Goal: Task Accomplishment & Management: Manage account settings

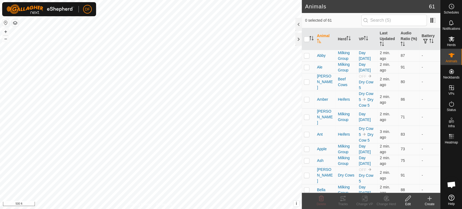
scroll to position [2079, 0]
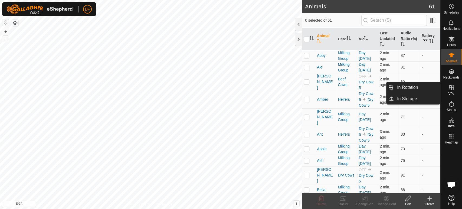
click at [453, 89] on icon at bounding box center [451, 87] width 6 height 6
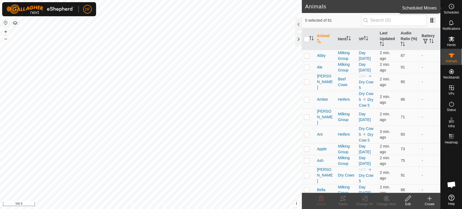
click at [452, 2] on es-schedule-vp-svg-icon at bounding box center [452, 6] width 10 height 9
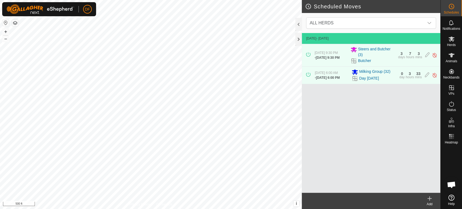
click at [433, 202] on div "Add" at bounding box center [430, 204] width 22 height 5
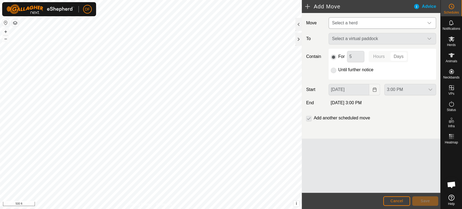
click at [348, 21] on span "Select a herd" at bounding box center [344, 23] width 25 height 5
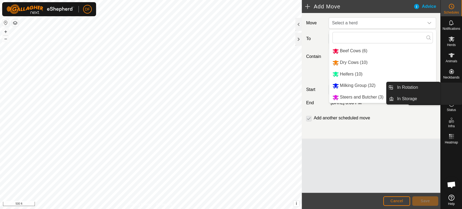
click at [452, 90] on icon at bounding box center [451, 87] width 5 height 5
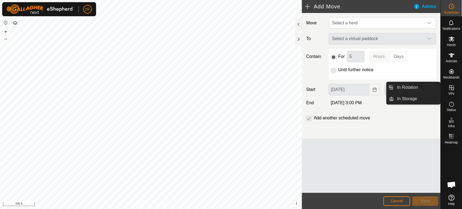
click at [428, 89] on link "In Rotation" at bounding box center [417, 87] width 46 height 11
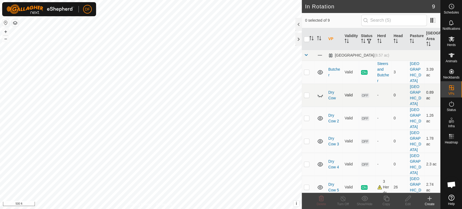
click at [320, 92] on icon at bounding box center [320, 95] width 6 height 6
click at [320, 93] on icon at bounding box center [320, 95] width 5 height 4
click at [320, 92] on icon at bounding box center [320, 95] width 6 height 6
click at [306, 93] on p-checkbox at bounding box center [306, 95] width 5 height 4
click at [308, 93] on p-checkbox at bounding box center [306, 95] width 5 height 4
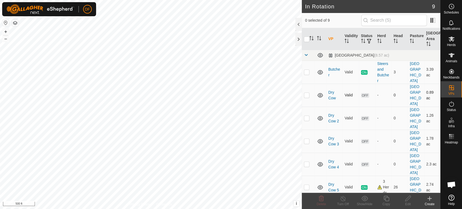
click at [308, 93] on p-checkbox at bounding box center [306, 95] width 5 height 4
checkbox input "true"
click at [307, 116] on p-checkbox at bounding box center [306, 118] width 5 height 4
checkbox input "true"
click at [306, 139] on p-checkbox at bounding box center [306, 141] width 5 height 4
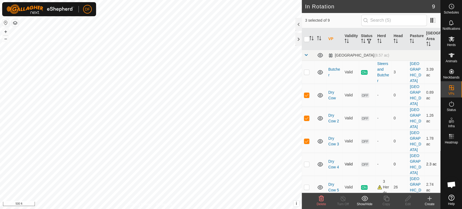
checkbox input "true"
click at [305, 162] on p-checkbox at bounding box center [306, 164] width 5 height 4
checkbox input "true"
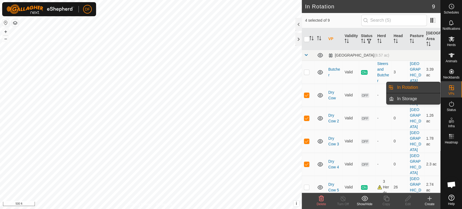
click at [417, 101] on link "In Storage" at bounding box center [417, 98] width 46 height 11
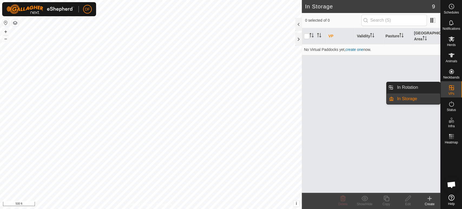
click at [423, 88] on link "In Rotation" at bounding box center [417, 87] width 46 height 11
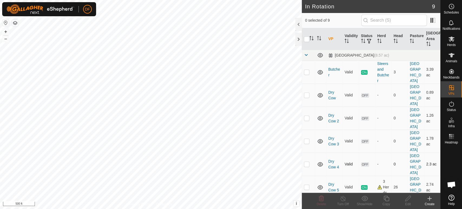
click at [306, 153] on td at bounding box center [308, 164] width 13 height 23
checkbox input "true"
click at [306, 139] on p-checkbox at bounding box center [306, 141] width 5 height 4
checkbox input "true"
click at [307, 116] on p-checkbox at bounding box center [306, 118] width 5 height 4
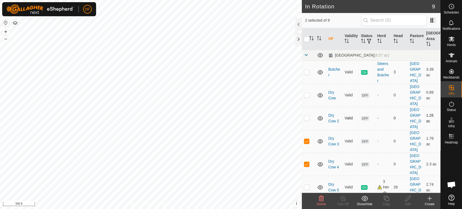
checkbox input "true"
click at [307, 92] on td at bounding box center [308, 95] width 13 height 23
click at [364, 203] on div "Show/Hide" at bounding box center [365, 204] width 22 height 5
click at [366, 203] on div "Show/Hide" at bounding box center [365, 204] width 22 height 5
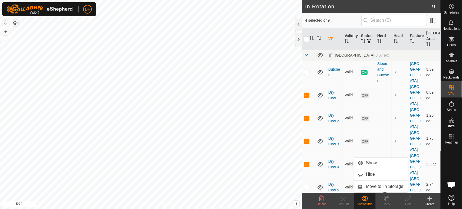
click at [366, 203] on div "Show/Hide" at bounding box center [365, 204] width 22 height 5
click at [320, 162] on icon at bounding box center [320, 164] width 5 height 4
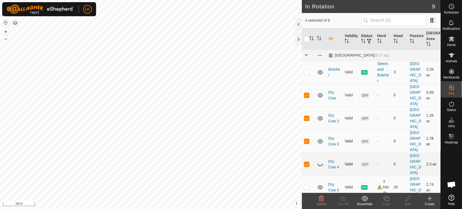
click at [321, 138] on icon at bounding box center [320, 141] width 6 height 6
click at [319, 116] on icon at bounding box center [320, 118] width 5 height 4
click at [319, 92] on icon at bounding box center [320, 95] width 6 height 6
click at [308, 93] on p-checkbox at bounding box center [306, 95] width 5 height 4
checkbox input "false"
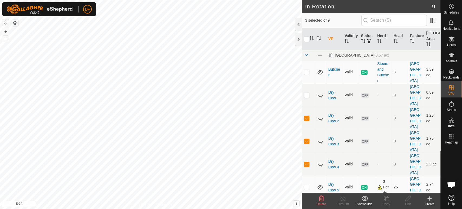
click at [306, 116] on p-checkbox at bounding box center [306, 118] width 5 height 4
checkbox input "false"
click at [306, 139] on p-checkbox at bounding box center [306, 141] width 5 height 4
checkbox input "false"
click at [307, 162] on p-checkbox at bounding box center [306, 164] width 5 height 4
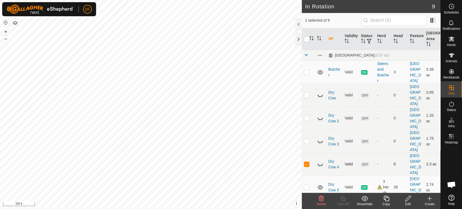
checkbox input "false"
click at [7, 30] on button "+" at bounding box center [5, 31] width 6 height 6
click at [426, 203] on div "Create" at bounding box center [430, 204] width 22 height 5
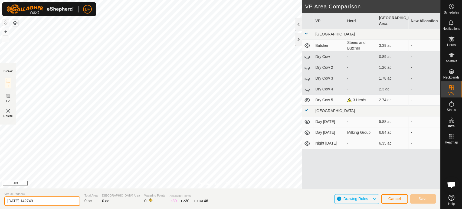
drag, startPoint x: 43, startPoint y: 201, endPoint x: 0, endPoint y: 201, distance: 42.8
click at [0, 201] on section "Virtual Paddock 2025-09-12 142749 Total Area 0 ac Grazing Area 0 ac Watering Po…" at bounding box center [220, 198] width 441 height 21
type input "Butcher 2"
click at [399, 202] on button "Cancel" at bounding box center [394, 198] width 27 height 9
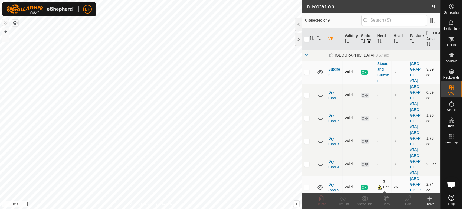
click at [332, 70] on link "Butcher" at bounding box center [334, 72] width 12 height 10
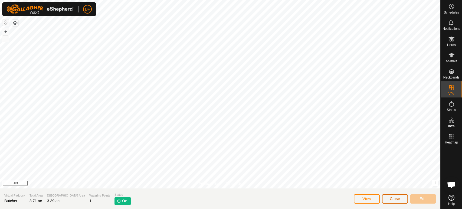
click at [386, 198] on button "Close" at bounding box center [395, 198] width 26 height 9
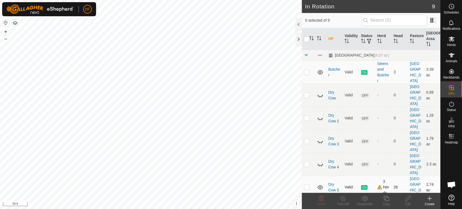
click at [307, 185] on p-checkbox at bounding box center [306, 187] width 5 height 4
checkbox input "true"
click at [452, 7] on icon at bounding box center [452, 7] width 1 height 2
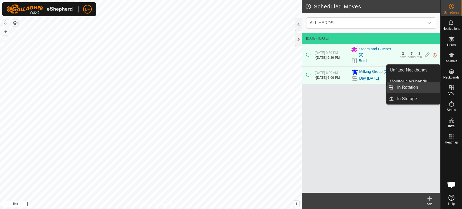
click at [421, 89] on link "In Rotation" at bounding box center [417, 87] width 46 height 11
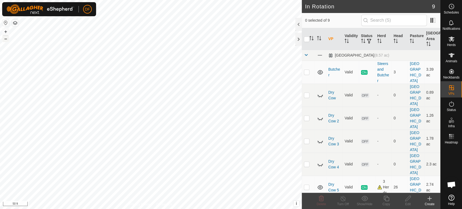
click at [6, 42] on button "–" at bounding box center [5, 38] width 6 height 6
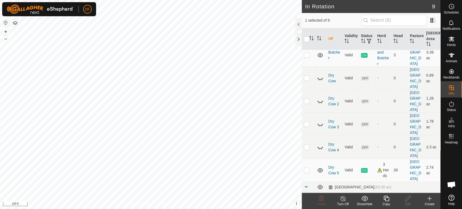
checkbox input "false"
click at [307, 202] on p-checkbox at bounding box center [306, 204] width 5 height 4
checkbox input "true"
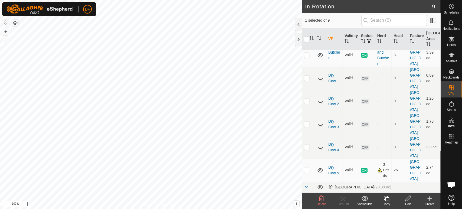
checkbox input "true"
click at [323, 198] on icon at bounding box center [321, 198] width 5 height 5
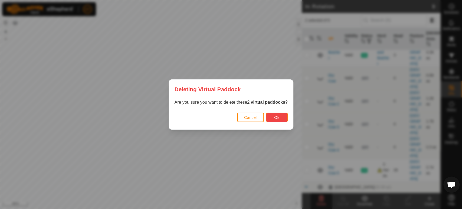
click at [276, 118] on span "Ok" at bounding box center [276, 117] width 5 height 4
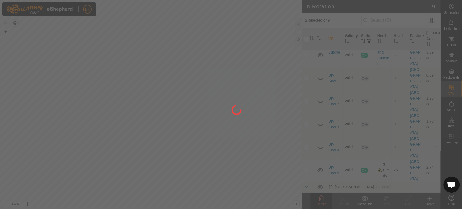
checkbox input "false"
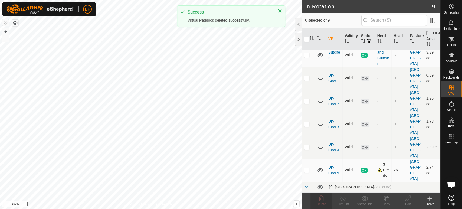
scroll to position [0, 0]
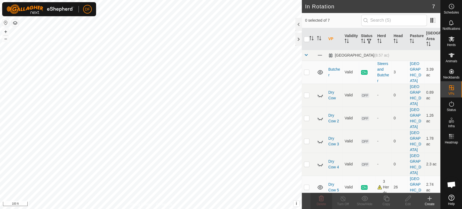
checkbox input "true"
click at [389, 198] on icon at bounding box center [386, 198] width 5 height 5
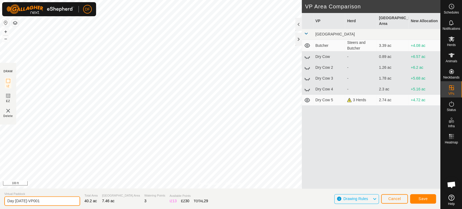
click at [14, 201] on input "Day Sept 12-VP001" at bounding box center [42, 200] width 76 height 9
click at [44, 200] on input "Night Sept 12-VP001" at bounding box center [42, 200] width 76 height 9
type input "Night [DATE]"
click at [419, 199] on span "Save" at bounding box center [423, 199] width 9 height 4
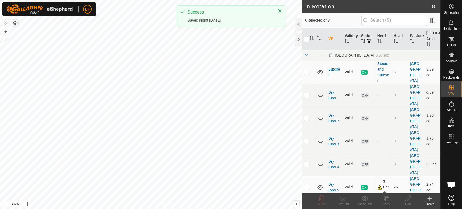
checkbox input "true"
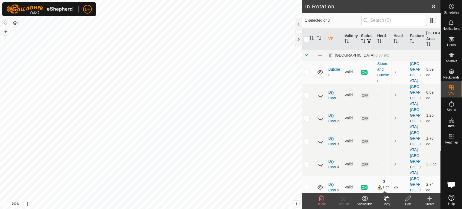
click at [382, 199] on copy-svg-icon at bounding box center [387, 198] width 22 height 6
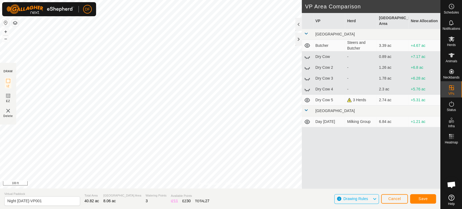
click at [7, 42] on div "+ –" at bounding box center [5, 35] width 7 height 14
click at [6, 39] on button "–" at bounding box center [5, 38] width 6 height 6
click at [17, 201] on input "Night Sept 12-VP001" at bounding box center [42, 200] width 76 height 9
click at [45, 197] on input "Day Sept 12-VP001" at bounding box center [42, 200] width 76 height 9
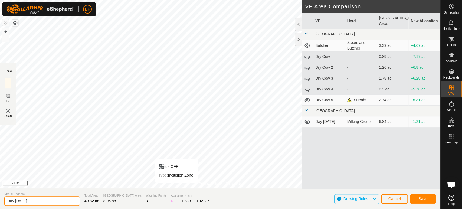
type input "Day [DATE]"
click at [419, 197] on span "Save" at bounding box center [423, 199] width 9 height 4
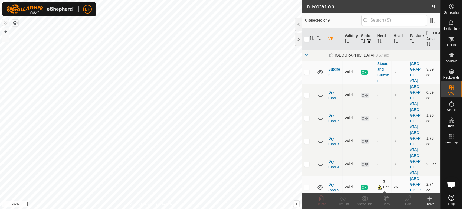
checkbox input "true"
click at [385, 201] on icon at bounding box center [386, 198] width 7 height 6
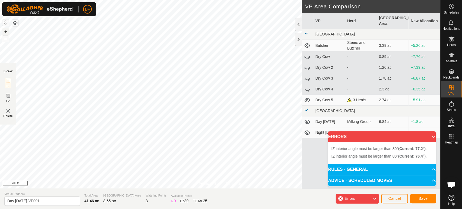
click at [5, 32] on button "+" at bounding box center [5, 31] width 6 height 6
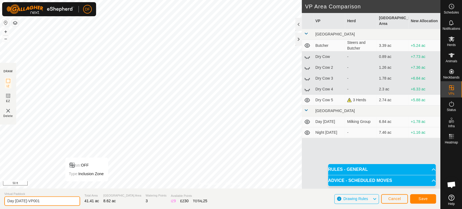
click at [14, 203] on input "Day Sept 13-VP001" at bounding box center [42, 200] width 76 height 9
click at [59, 202] on input "Night Sept 13-VP001" at bounding box center [42, 200] width 76 height 9
type input "Night [DATE]"
click at [422, 201] on button "Save" at bounding box center [423, 198] width 26 height 9
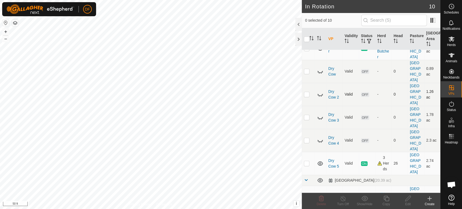
scroll to position [34, 0]
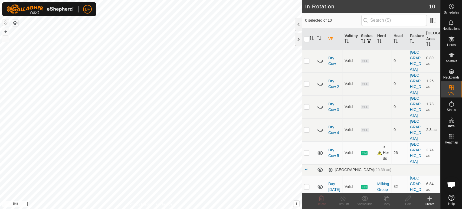
checkbox input "true"
click at [384, 202] on div "Copy" at bounding box center [387, 204] width 22 height 5
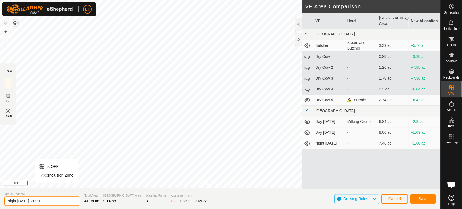
click at [15, 200] on input "Night Sept 13-VP001" at bounding box center [42, 200] width 76 height 9
click at [44, 201] on input "Day Sept 14-VP001" at bounding box center [42, 200] width 76 height 9
type input "Day [DATE]"
click at [424, 199] on span "Save" at bounding box center [423, 199] width 9 height 4
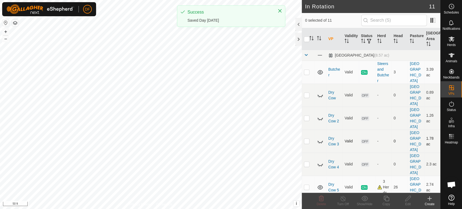
click at [317, 108] on div "In Rotation 11 0 selected of 11 VP Validity Status Herd Head Pasture Grazing Ar…" at bounding box center [220, 104] width 441 height 209
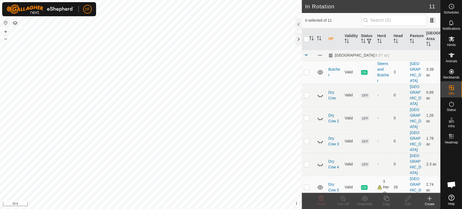
scroll to position [2079, 0]
click at [455, 11] on span "Schedules" at bounding box center [451, 12] width 15 height 3
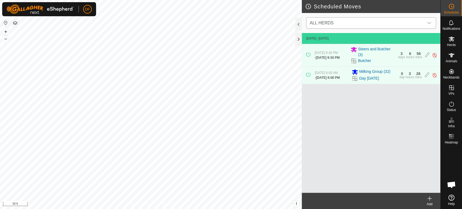
click at [348, 23] on span "ALL HERDS" at bounding box center [366, 23] width 116 height 11
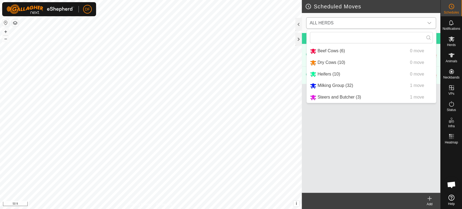
click at [333, 51] on li "Beef Cows (6) 0 move" at bounding box center [371, 50] width 129 height 11
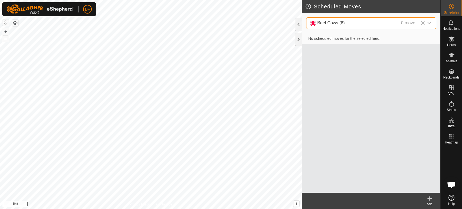
click at [344, 22] on div "Beef Cows (6) 0 move" at bounding box center [364, 23] width 108 height 7
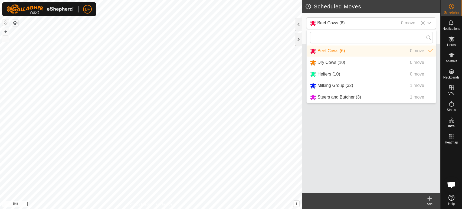
click at [335, 85] on li "Milking Group (32) 1 move" at bounding box center [371, 85] width 129 height 11
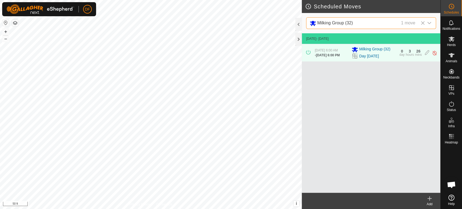
click at [429, 198] on icon at bounding box center [430, 198] width 4 height 0
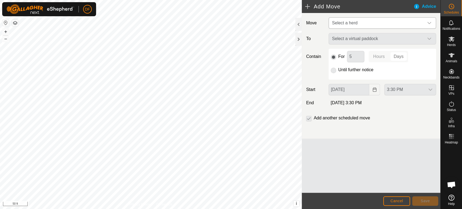
click at [349, 24] on span "Select a herd" at bounding box center [344, 23] width 25 height 5
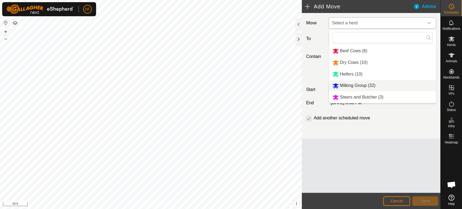
click at [347, 85] on li "Milking Group (32)" at bounding box center [382, 85] width 107 height 11
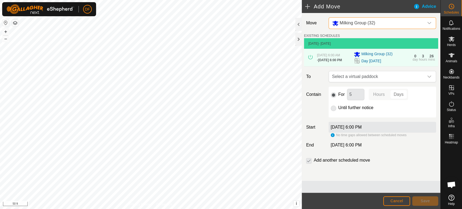
click at [376, 96] on p-selectbutton "Hours Days" at bounding box center [389, 94] width 40 height 11
click at [353, 82] on span "Select a virtual paddock" at bounding box center [377, 76] width 94 height 11
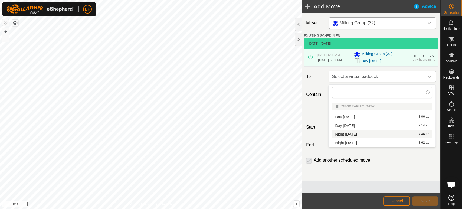
click at [355, 136] on li "Night Sept 12 7.46 ac" at bounding box center [382, 134] width 100 height 8
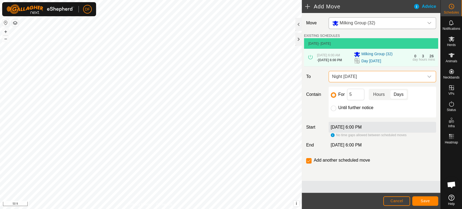
click at [381, 99] on p-togglebutton "Hours" at bounding box center [379, 94] width 21 height 11
click at [356, 98] on input "5" at bounding box center [355, 94] width 17 height 11
type input "12"
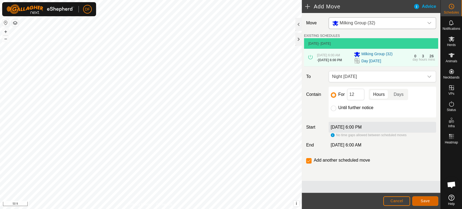
click at [420, 203] on button "Save" at bounding box center [425, 200] width 26 height 9
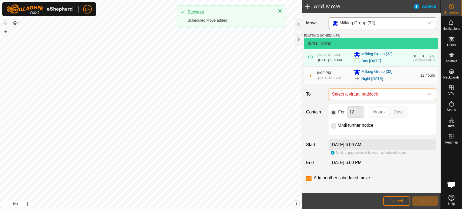
click at [355, 97] on span "Select a virtual paddock" at bounding box center [377, 94] width 94 height 11
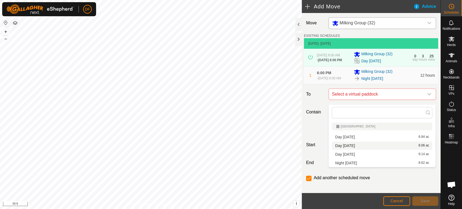
click at [354, 146] on li "Day Sept 13 8.06 ac" at bounding box center [382, 146] width 100 height 8
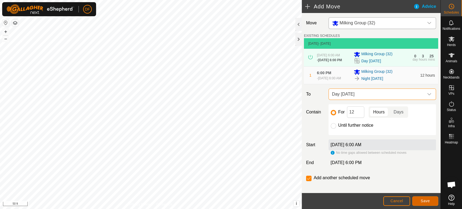
click at [422, 203] on span "Save" at bounding box center [425, 201] width 9 height 4
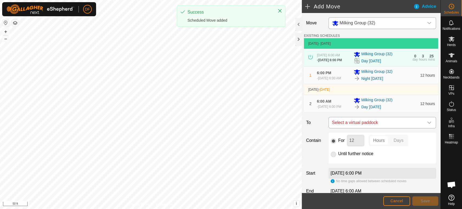
click at [351, 128] on span "Select a virtual paddock" at bounding box center [377, 122] width 94 height 11
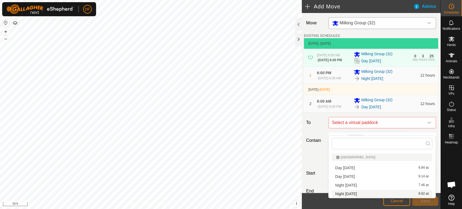
click at [353, 194] on span "Night [DATE]" at bounding box center [346, 194] width 22 height 4
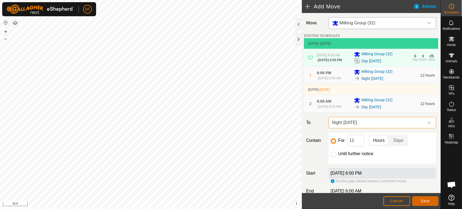
click at [422, 199] on span "Save" at bounding box center [425, 201] width 9 height 4
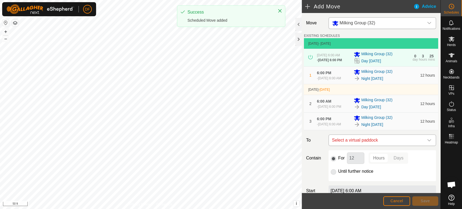
click at [362, 146] on span "Select a virtual paddock" at bounding box center [377, 140] width 94 height 11
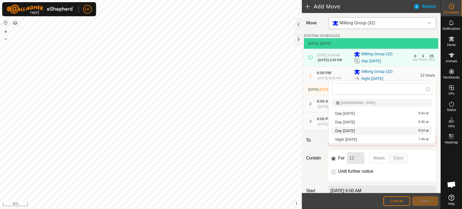
click at [358, 131] on li "Day Sept 14 9.14 ac" at bounding box center [382, 131] width 100 height 8
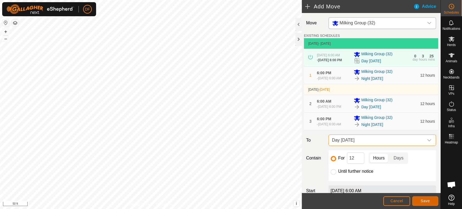
click at [427, 203] on button "Save" at bounding box center [425, 200] width 26 height 9
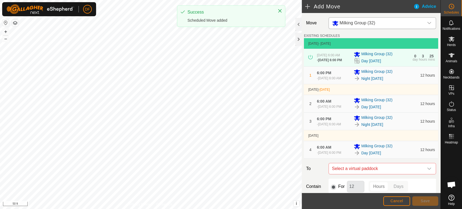
click at [359, 25] on span "Milking Group (32)" at bounding box center [358, 23] width 36 height 5
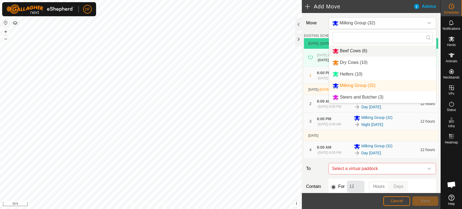
click at [356, 51] on li "Beef Cows (6)" at bounding box center [382, 50] width 107 height 11
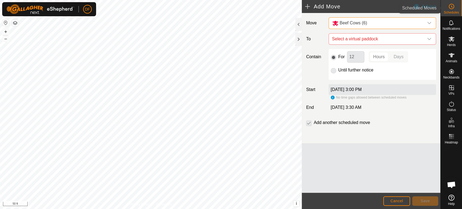
click at [455, 13] on span "Schedules" at bounding box center [451, 12] width 15 height 3
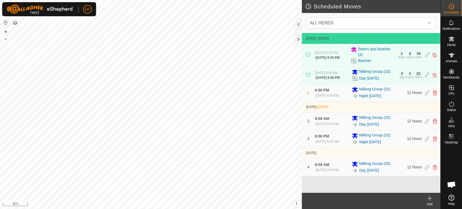
scroll to position [2079, 0]
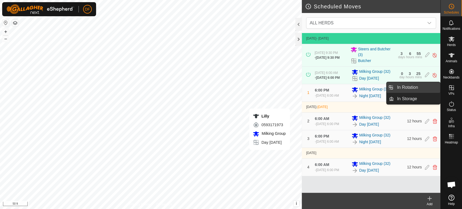
click at [430, 86] on link "In Rotation" at bounding box center [417, 87] width 46 height 11
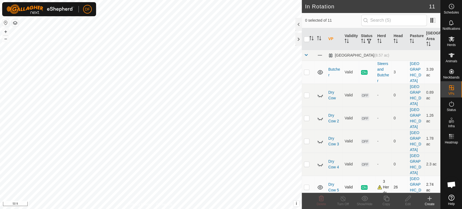
click at [307, 185] on p-checkbox at bounding box center [306, 187] width 5 height 4
checkbox input "true"
click at [381, 200] on copy-svg-icon at bounding box center [387, 198] width 22 height 6
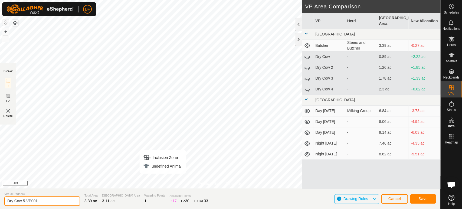
click at [37, 203] on input "Dry Cow 5-VP001" at bounding box center [42, 200] width 76 height 9
type input "Dry Cow 6"
click at [423, 201] on span "Save" at bounding box center [423, 199] width 9 height 4
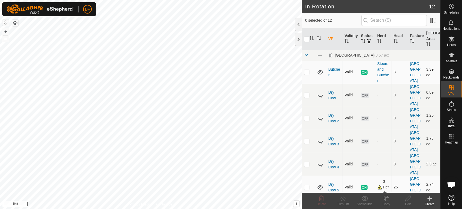
click at [307, 74] on p-checkbox at bounding box center [306, 72] width 5 height 4
checkbox input "true"
click at [384, 199] on icon at bounding box center [386, 198] width 5 height 5
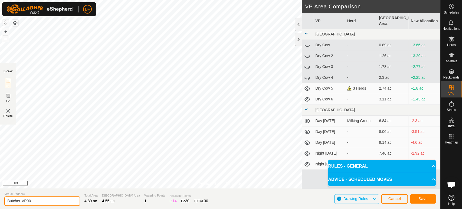
click at [41, 200] on input "Butcher-VP001" at bounding box center [42, 200] width 76 height 9
type input "Butcher2"
click at [424, 201] on button "Save" at bounding box center [423, 198] width 26 height 9
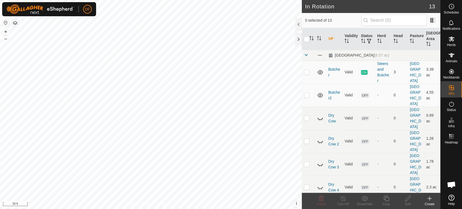
scroll to position [2079, 0]
click at [456, 2] on div "Schedules" at bounding box center [451, 8] width 21 height 16
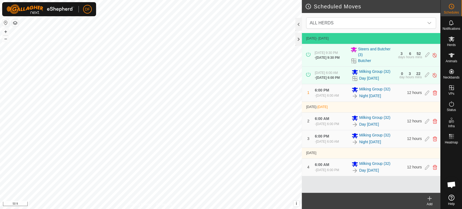
click at [453, 61] on span "Animals" at bounding box center [452, 61] width 12 height 3
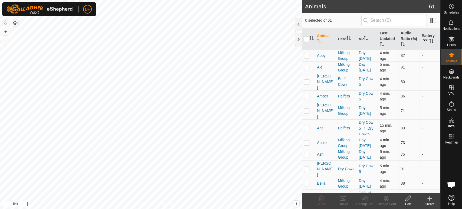
click at [305, 141] on p-checkbox at bounding box center [306, 143] width 5 height 4
checkbox input "true"
click at [347, 200] on tracks-svg-icon at bounding box center [343, 198] width 22 height 6
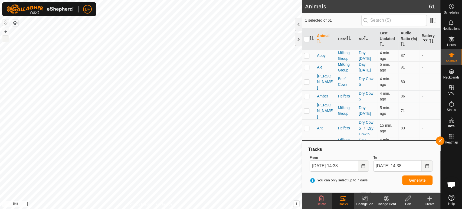
click at [5, 40] on button "–" at bounding box center [5, 38] width 6 height 6
click at [5, 32] on button "+" at bounding box center [5, 31] width 6 height 6
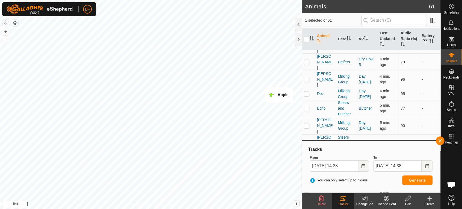
scroll to position [239, 0]
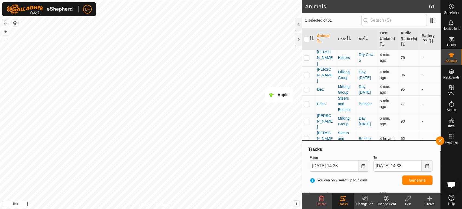
click at [308, 136] on p-checkbox at bounding box center [306, 138] width 5 height 4
checkbox input "true"
click at [411, 179] on span "Generate" at bounding box center [417, 180] width 17 height 4
click at [324, 164] on input "Sep 11, 2025 14:38" at bounding box center [334, 165] width 48 height 11
type input "Sep 10, 2025 14:38"
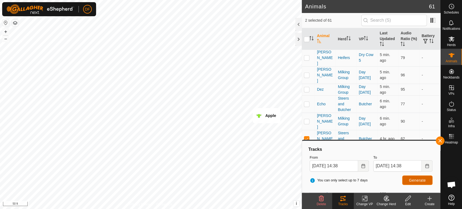
click at [420, 181] on span "Generate" at bounding box center [417, 180] width 17 height 4
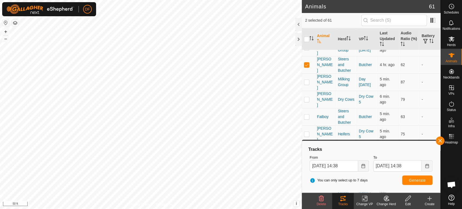
scroll to position [311, 0]
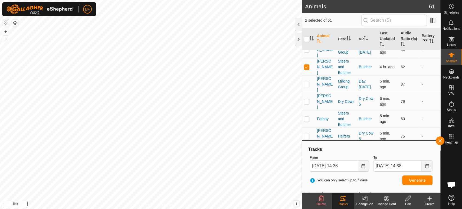
click at [308, 117] on p-checkbox at bounding box center [306, 119] width 5 height 4
checkbox input "true"
click at [412, 180] on span "Generate" at bounding box center [417, 180] width 17 height 4
click at [452, 139] on icon at bounding box center [451, 136] width 6 height 6
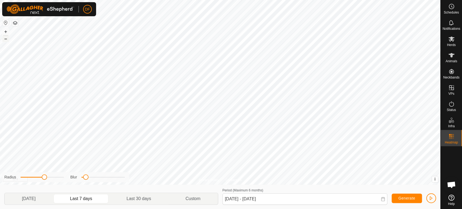
click at [5, 39] on button "–" at bounding box center [5, 38] width 6 height 6
click at [25, 199] on p-togglebutton "[DATE]" at bounding box center [29, 198] width 48 height 11
type input "Sep 11, 2025 - Sep 11, 2025"
drag, startPoint x: 85, startPoint y: 178, endPoint x: 102, endPoint y: 174, distance: 17.9
click at [102, 174] on span at bounding box center [102, 176] width 5 height 5
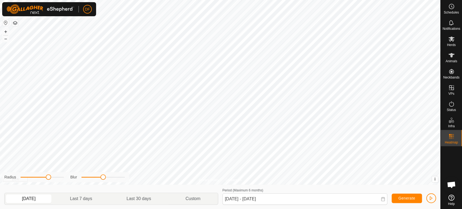
drag, startPoint x: 44, startPoint y: 178, endPoint x: 48, endPoint y: 179, distance: 4.1
click at [48, 179] on span at bounding box center [48, 176] width 5 height 5
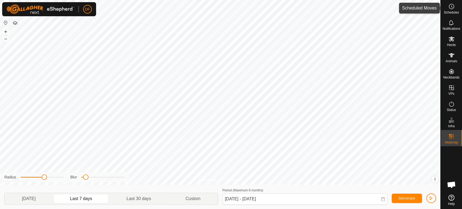
click at [453, 6] on icon at bounding box center [451, 6] width 6 height 6
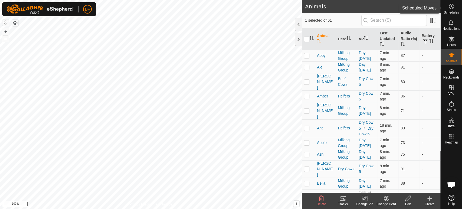
click at [455, 13] on span "Schedules" at bounding box center [451, 12] width 15 height 3
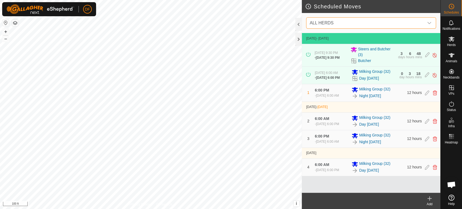
click at [405, 22] on span "ALL HERDS" at bounding box center [366, 23] width 116 height 11
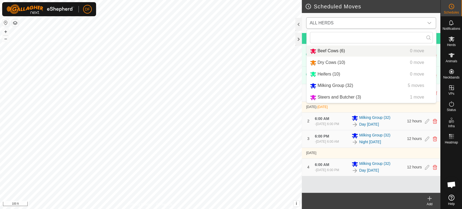
click at [347, 50] on li "Beef Cows (6) 0 move" at bounding box center [371, 50] width 129 height 11
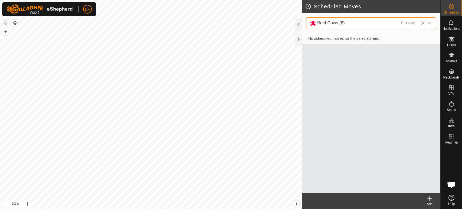
click at [430, 202] on div "Add" at bounding box center [430, 204] width 22 height 5
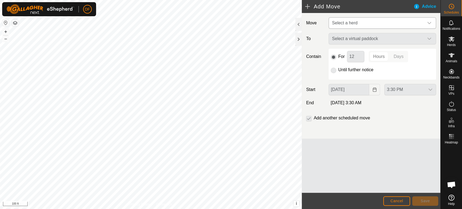
click at [344, 20] on span "Select a herd" at bounding box center [377, 23] width 94 height 11
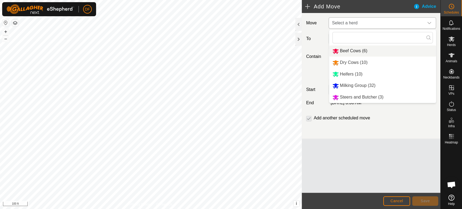
click at [344, 53] on li "Beef Cows (6)" at bounding box center [382, 50] width 107 height 11
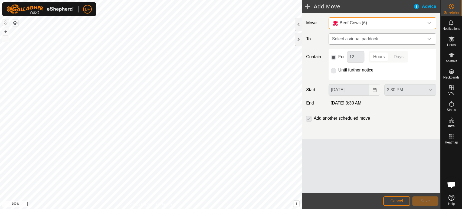
click at [349, 40] on span "Select a virtual paddock" at bounding box center [377, 39] width 94 height 11
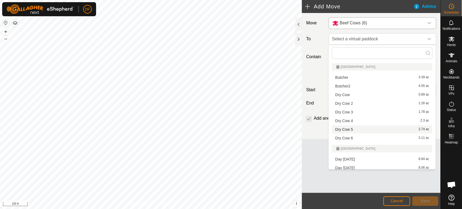
click at [350, 129] on li "Dry Cow 5 2.74 ac" at bounding box center [382, 129] width 100 height 8
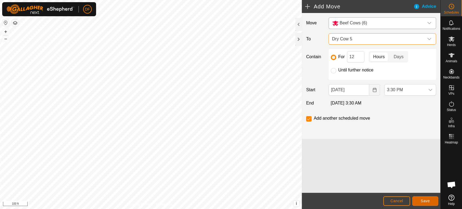
click at [423, 204] on button "Save" at bounding box center [425, 200] width 26 height 9
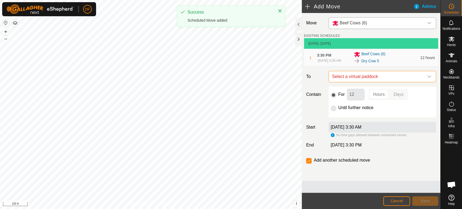
click at [363, 82] on span "Select a virtual paddock" at bounding box center [377, 76] width 94 height 11
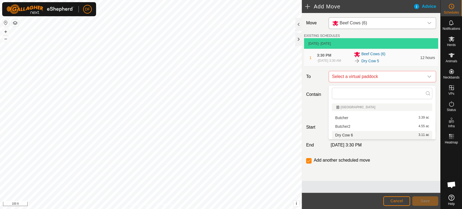
click at [347, 135] on li "Dry Cow 6 3.11 ac" at bounding box center [382, 135] width 100 height 8
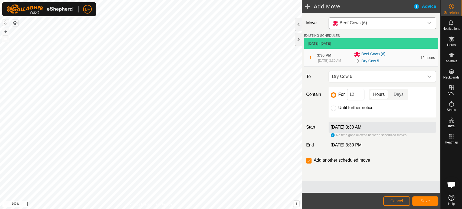
click at [398, 60] on div "Dry Cow 5" at bounding box center [385, 61] width 63 height 6
click at [318, 60] on div "- [DATE] 3:30 AM" at bounding box center [329, 60] width 24 height 5
click at [320, 55] on span "3:30 PM" at bounding box center [324, 55] width 14 height 4
click at [393, 97] on p-togglebutton "Days" at bounding box center [398, 94] width 19 height 11
click at [356, 99] on input "12" at bounding box center [355, 94] width 17 height 11
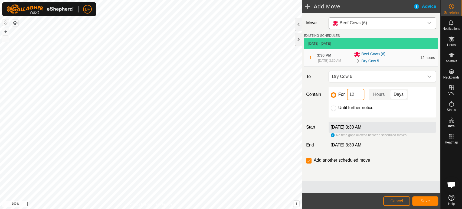
type input "1"
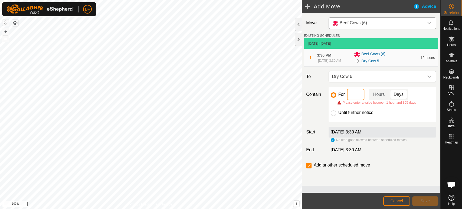
type input "1"
type input "2"
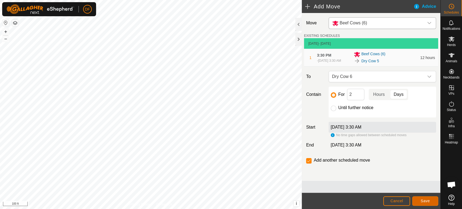
click at [420, 201] on button "Save" at bounding box center [425, 200] width 26 height 9
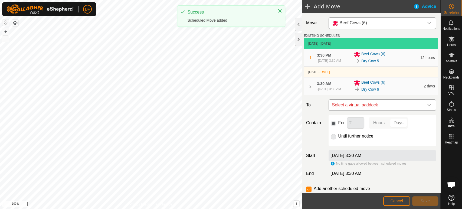
click at [347, 108] on span "Select a virtual paddock" at bounding box center [377, 105] width 94 height 11
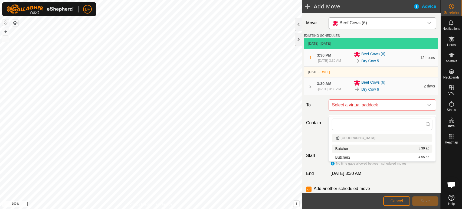
click at [346, 148] on li "Butcher 3.39 ac" at bounding box center [382, 149] width 100 height 8
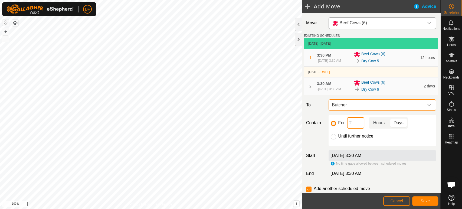
click at [355, 129] on input "2" at bounding box center [355, 122] width 17 height 11
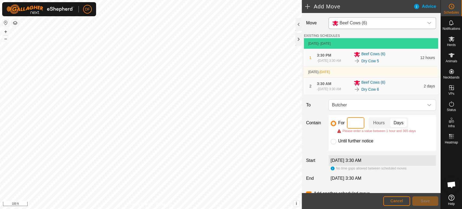
type input "1"
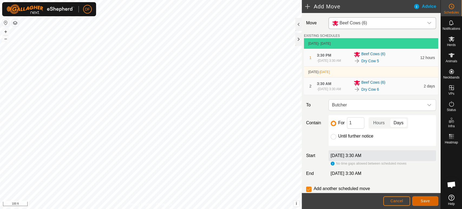
click at [421, 198] on button "Save" at bounding box center [425, 200] width 26 height 9
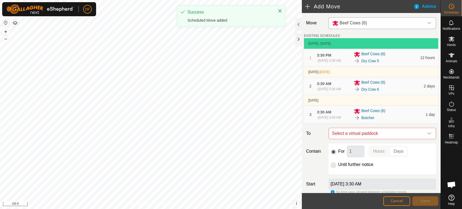
click at [352, 21] on span "Beef Cows (6)" at bounding box center [353, 23] width 27 height 5
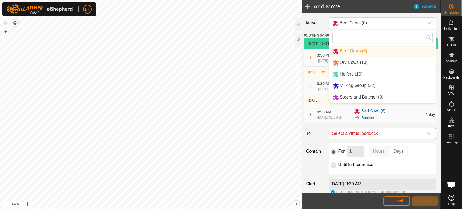
click at [350, 61] on li "Dry Cows (10)" at bounding box center [382, 62] width 107 height 11
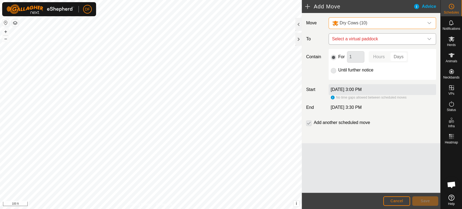
click at [355, 38] on span "Select a virtual paddock" at bounding box center [377, 39] width 94 height 11
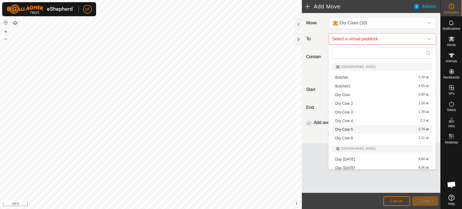
click at [355, 132] on li "Dry Cow 5 2.74 ac" at bounding box center [382, 129] width 100 height 8
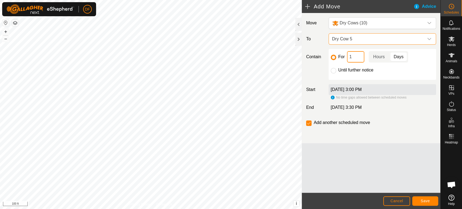
click at [354, 58] on input "1" at bounding box center [355, 56] width 17 height 11
click at [385, 57] on p-togglebutton "Hours" at bounding box center [379, 56] width 21 height 11
click at [421, 204] on button "Save" at bounding box center [425, 200] width 26 height 9
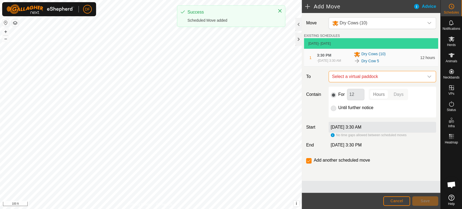
click at [350, 80] on span "Select a virtual paddock" at bounding box center [377, 76] width 94 height 11
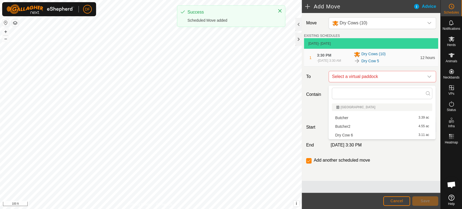
click at [346, 133] on li "Dry Cow 6 3.11 ac" at bounding box center [382, 135] width 100 height 8
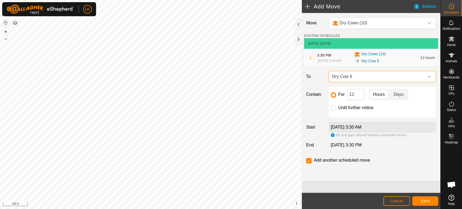
click at [398, 93] on p-togglebutton "Days" at bounding box center [398, 94] width 19 height 11
click at [357, 99] on input "12" at bounding box center [355, 94] width 17 height 11
type input "2"
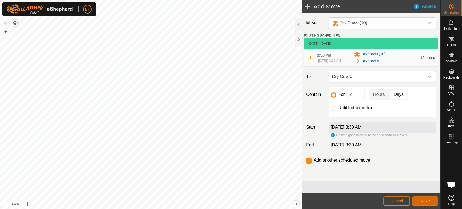
click at [421, 199] on span "Save" at bounding box center [425, 201] width 9 height 4
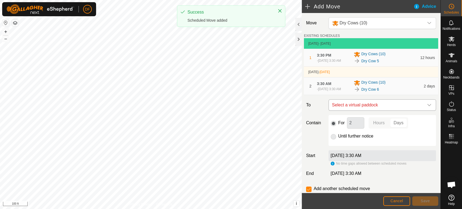
click at [354, 110] on span "Select a virtual paddock" at bounding box center [377, 105] width 94 height 11
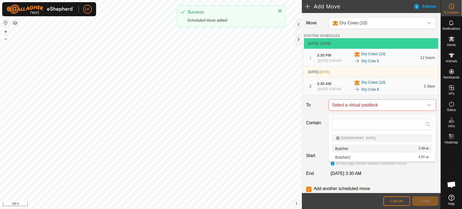
click at [353, 149] on li "Butcher 3.39 ac" at bounding box center [382, 149] width 100 height 8
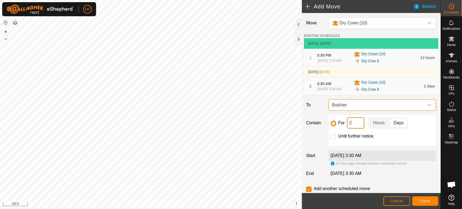
click at [352, 127] on input "2" at bounding box center [355, 122] width 17 height 11
click at [419, 200] on button "Save" at bounding box center [425, 200] width 26 height 9
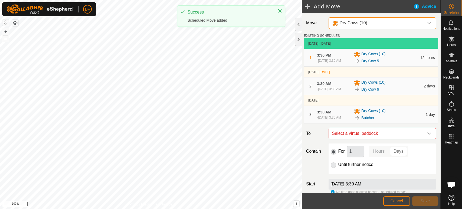
click at [357, 25] on span "Dry Cows (10)" at bounding box center [354, 23] width 28 height 5
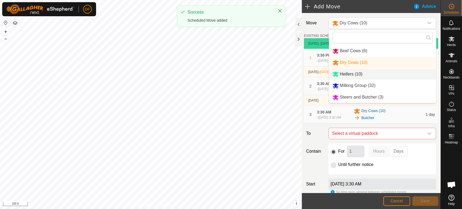
click at [352, 74] on li "Heifers (10)" at bounding box center [382, 74] width 107 height 11
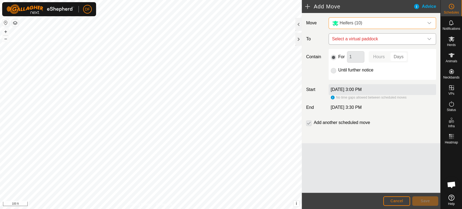
click at [356, 41] on span "Select a virtual paddock" at bounding box center [377, 39] width 94 height 11
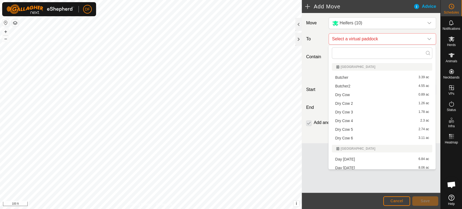
click at [351, 128] on li "Dry Cow 5 2.74 ac" at bounding box center [382, 129] width 100 height 8
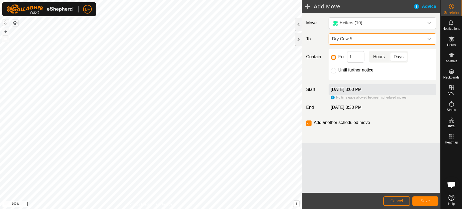
click at [379, 59] on p-togglebutton "Hours" at bounding box center [379, 56] width 21 height 11
click at [362, 58] on input "1" at bounding box center [355, 56] width 17 height 11
click at [425, 200] on span "Save" at bounding box center [425, 201] width 9 height 4
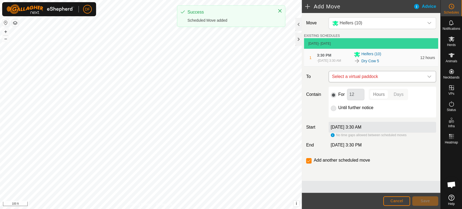
click at [356, 80] on span "Select a virtual paddock" at bounding box center [377, 76] width 94 height 11
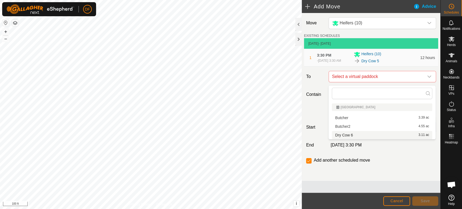
click at [350, 134] on li "Dry Cow 6 3.11 ac" at bounding box center [382, 135] width 100 height 8
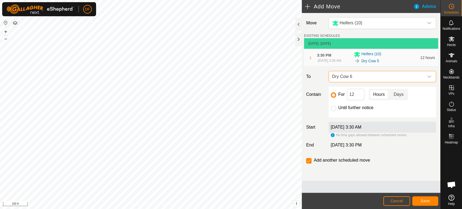
click at [397, 96] on span "Days" at bounding box center [399, 94] width 10 height 6
click at [360, 97] on input "12" at bounding box center [355, 94] width 17 height 11
type input "1"
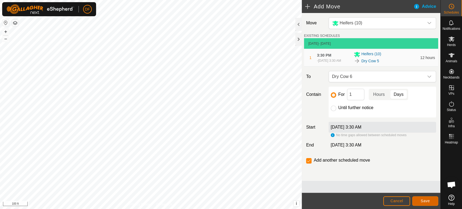
click at [424, 201] on span "Save" at bounding box center [425, 201] width 9 height 4
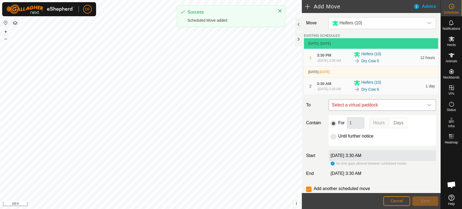
click at [364, 110] on span "Select a virtual paddock" at bounding box center [377, 105] width 94 height 11
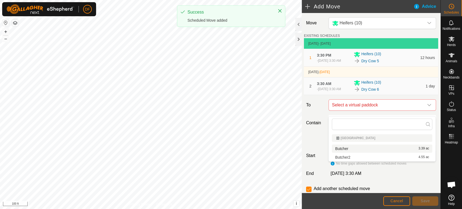
click at [351, 147] on li "Butcher 3.39 ac" at bounding box center [382, 149] width 100 height 8
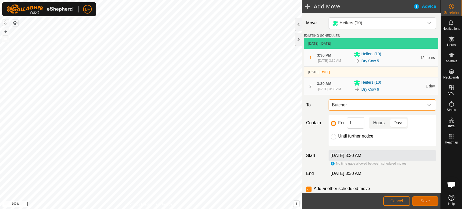
click at [424, 204] on button "Save" at bounding box center [425, 200] width 26 height 9
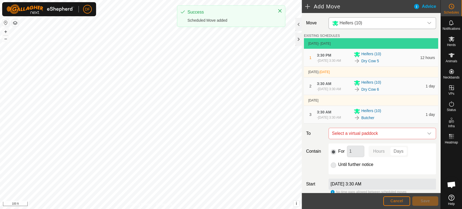
click at [362, 26] on div "Heifers (10)" at bounding box center [377, 23] width 90 height 7
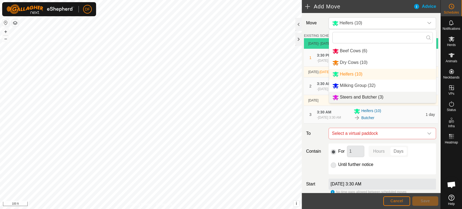
click at [357, 96] on li "Steers and Butcher (3)" at bounding box center [382, 97] width 107 height 11
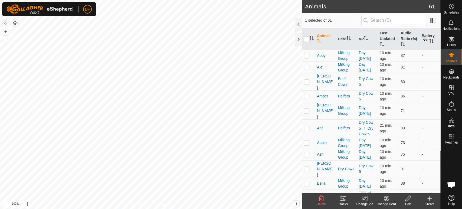
click at [344, 201] on icon at bounding box center [343, 198] width 6 height 6
